Goal: Communication & Community: Answer question/provide support

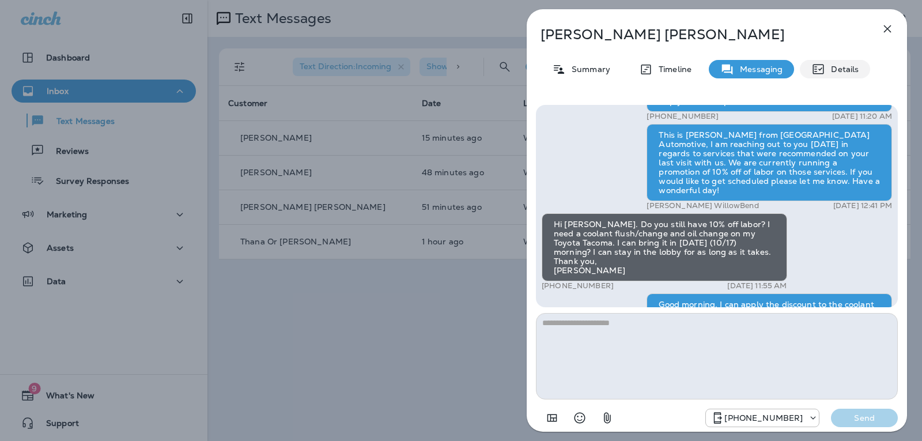
scroll to position [-231, 0]
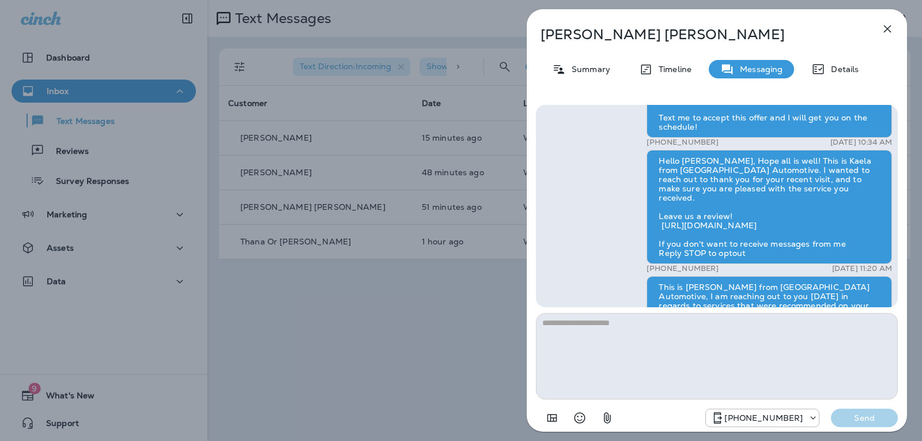
click at [884, 32] on icon "button" at bounding box center [888, 29] width 14 height 14
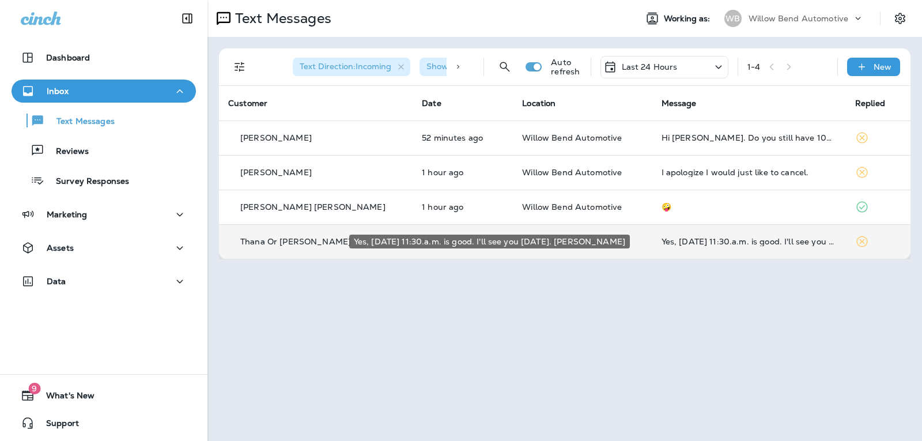
click at [757, 245] on div "Yes, [DATE] 11:30.a.m. is good. I'll see you [DATE]. [PERSON_NAME]" at bounding box center [749, 241] width 175 height 9
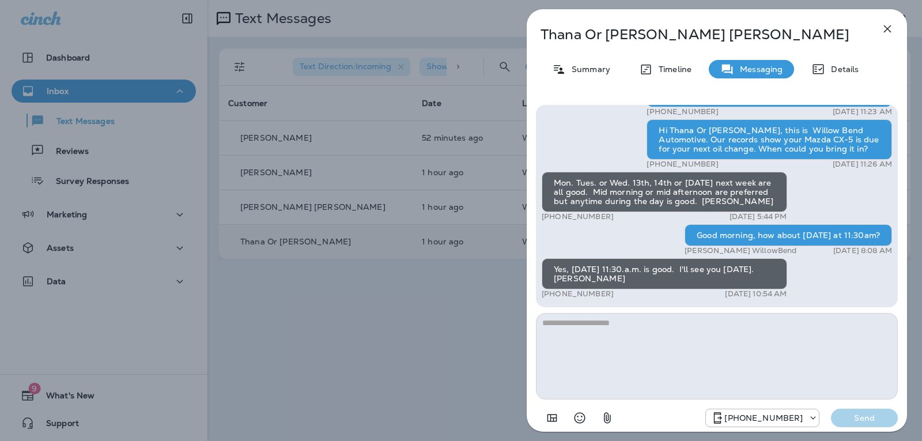
click at [604, 328] on textarea at bounding box center [717, 356] width 362 height 86
type textarea "*"
type textarea "**********"
click at [862, 420] on p "Send" at bounding box center [865, 418] width 48 height 10
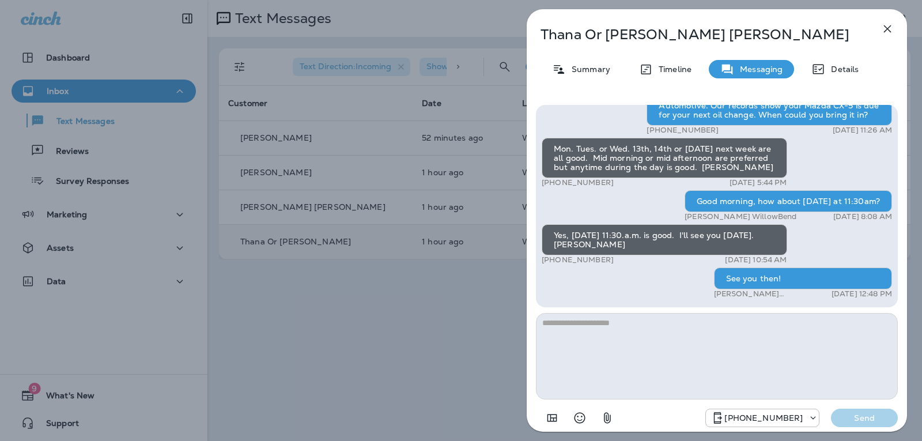
click at [885, 28] on icon "button" at bounding box center [888, 29] width 14 height 14
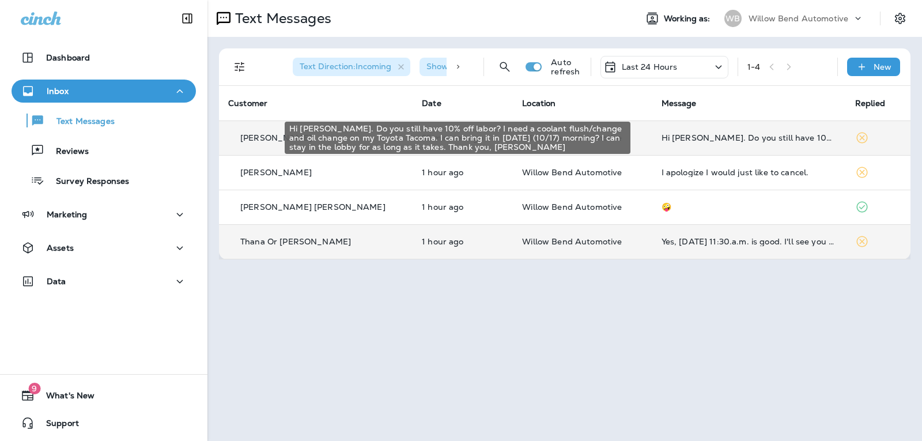
click at [674, 141] on div "Hi [PERSON_NAME]. Do you still have 10% off labor? I need a coolant flush/chang…" at bounding box center [749, 137] width 175 height 9
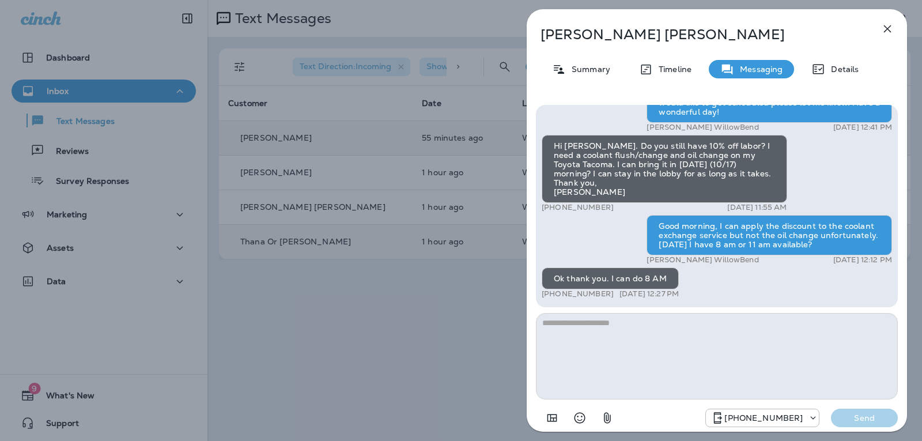
click at [675, 340] on textarea at bounding box center [717, 356] width 362 height 86
type textarea "*"
type textarea "**********"
click at [853, 424] on button "Send" at bounding box center [864, 418] width 67 height 18
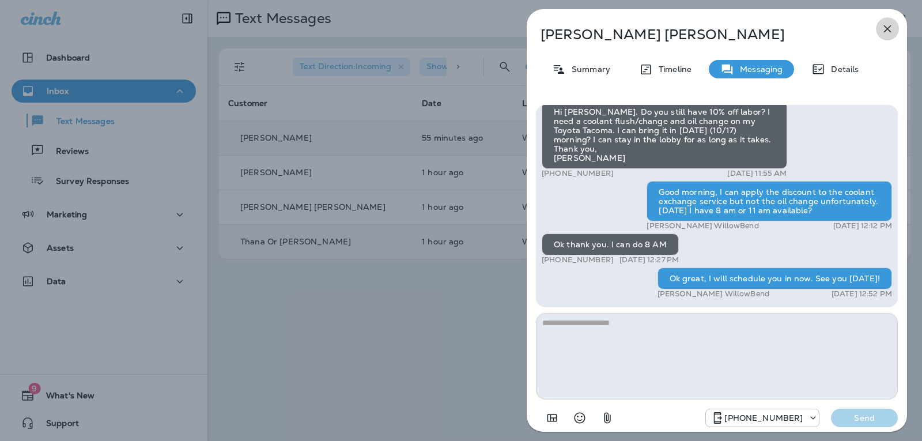
click at [891, 31] on icon "button" at bounding box center [888, 29] width 14 height 14
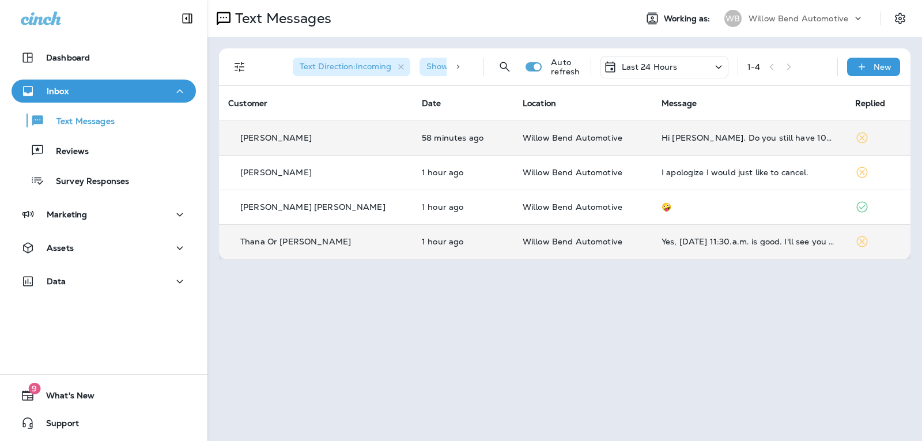
click at [683, 66] on div "Last 24 Hours" at bounding box center [665, 67] width 128 height 22
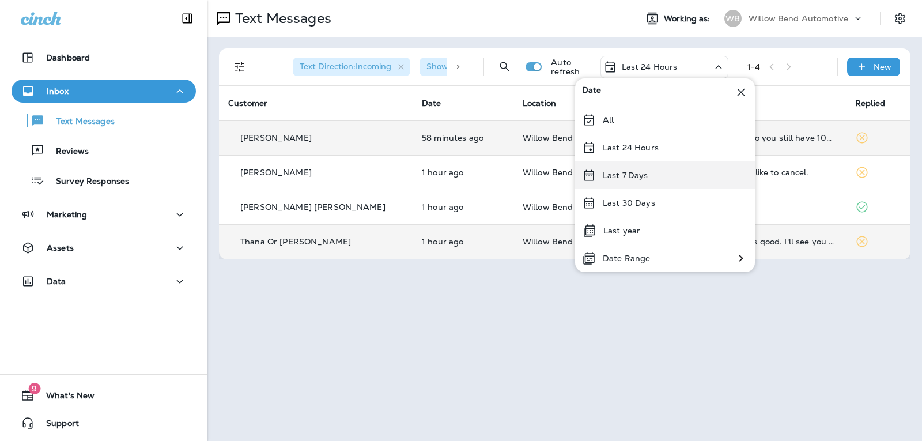
click at [654, 170] on div "Last 7 Days" at bounding box center [665, 175] width 180 height 28
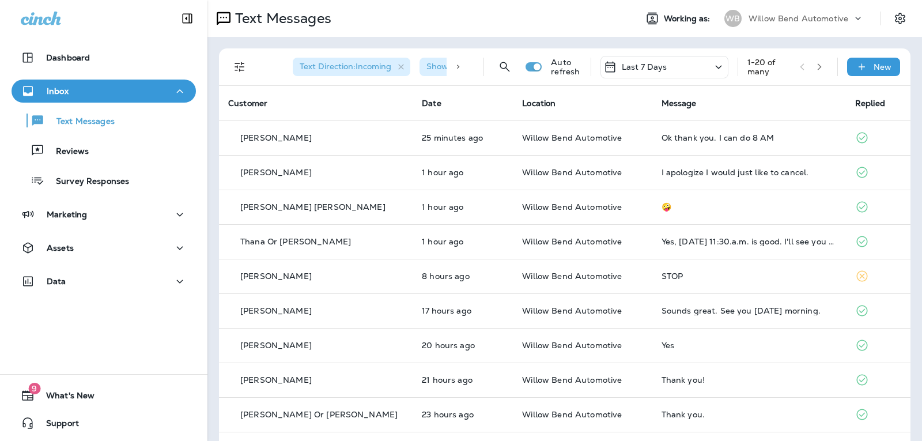
click at [658, 63] on div "Last 7 Days" at bounding box center [665, 67] width 128 height 22
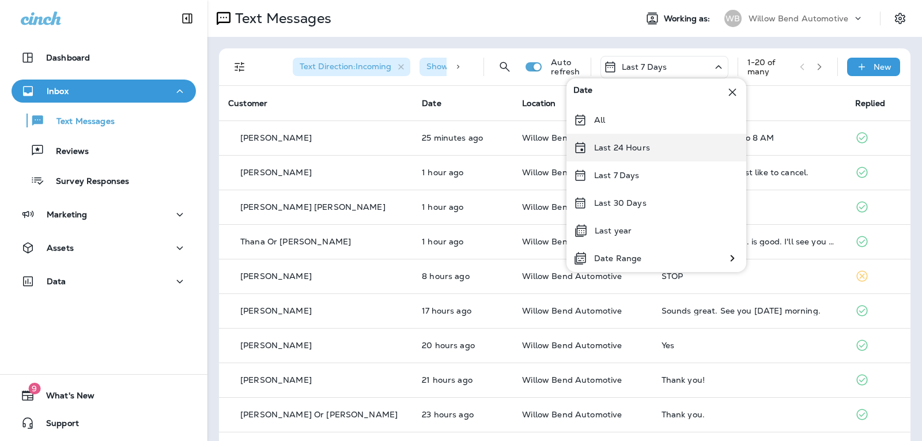
click at [648, 150] on p "Last 24 Hours" at bounding box center [622, 147] width 56 height 9
